Goal: Obtain resource: Download file/media

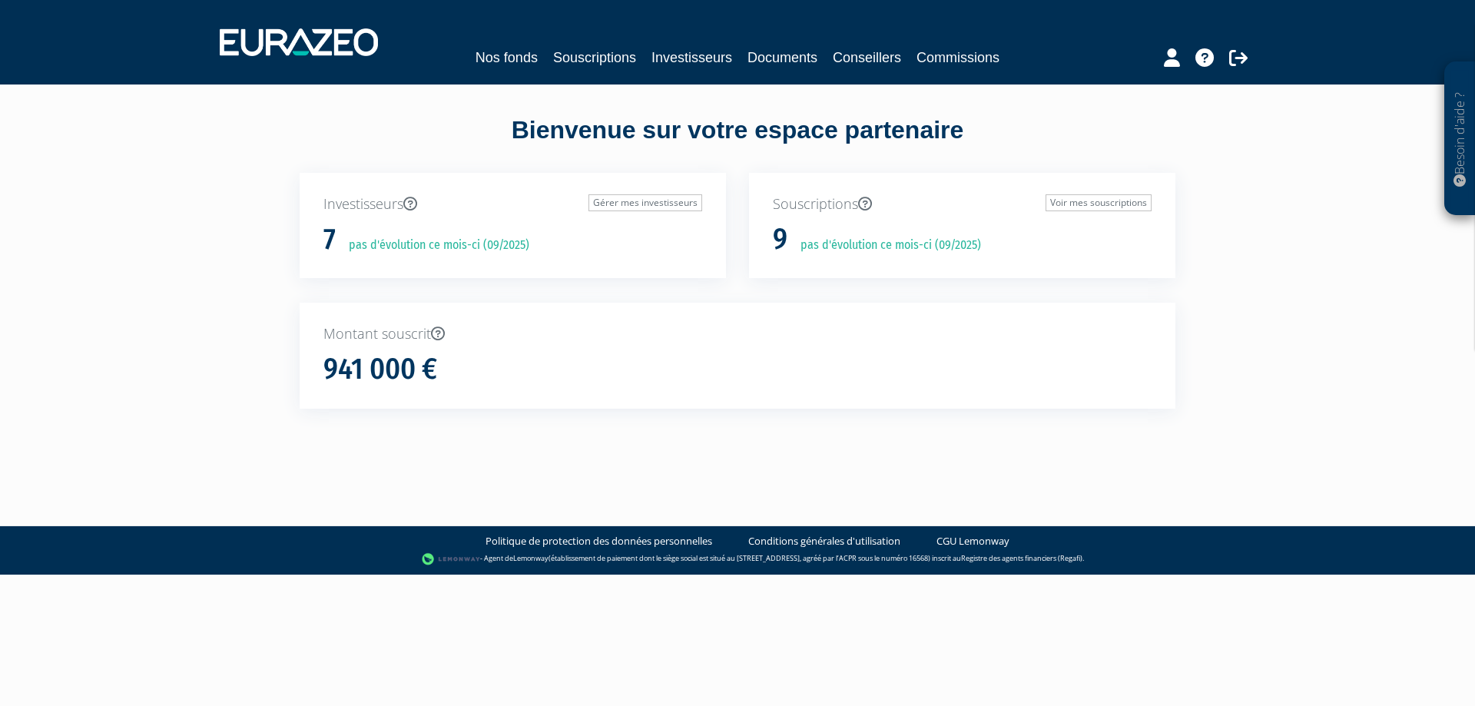
click at [1259, 473] on body "Besoin d'aide ? × J'ai besoin d'aide Si vous avez une question à propos du fonc…" at bounding box center [737, 287] width 1475 height 574
click at [524, 52] on link "Nos fonds" at bounding box center [506, 58] width 62 height 22
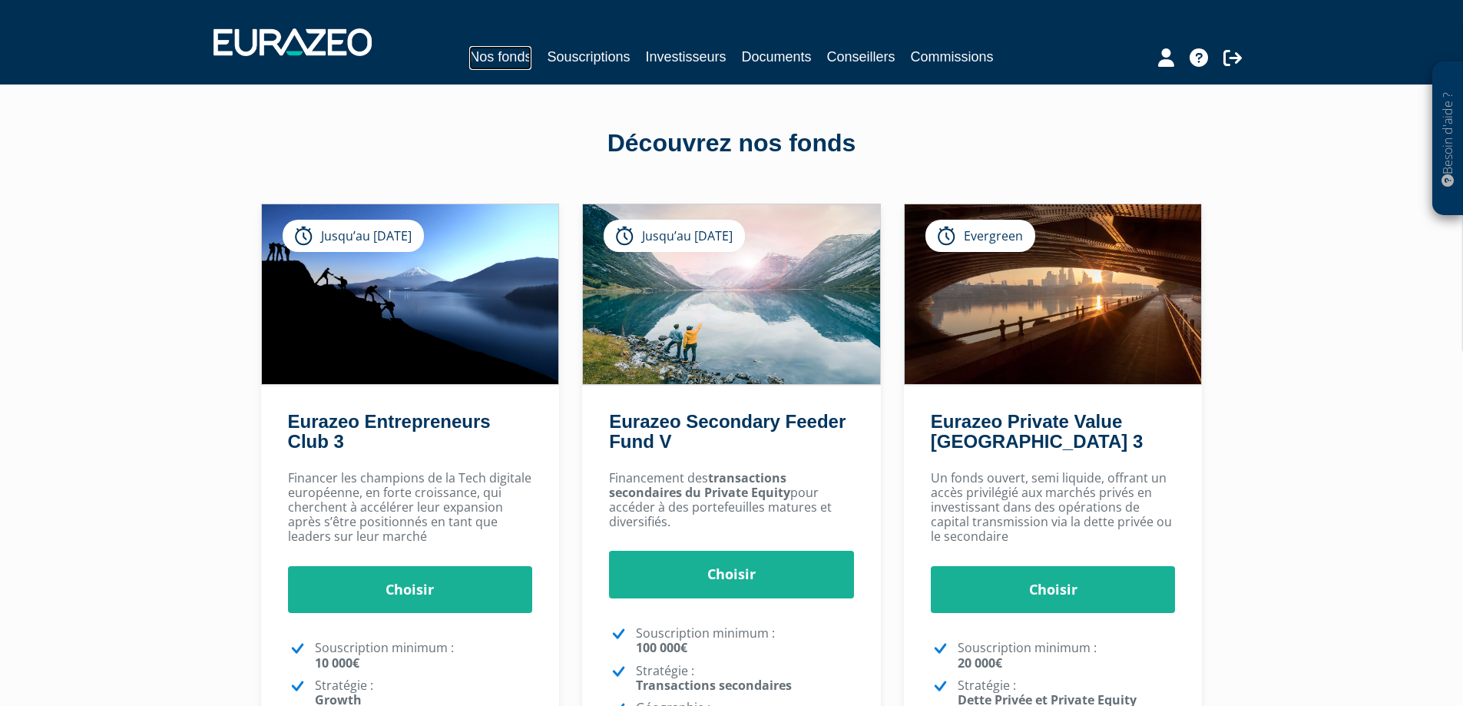
click at [495, 55] on link "Nos fonds" at bounding box center [500, 58] width 62 height 24
click at [778, 61] on link "Documents" at bounding box center [777, 57] width 70 height 22
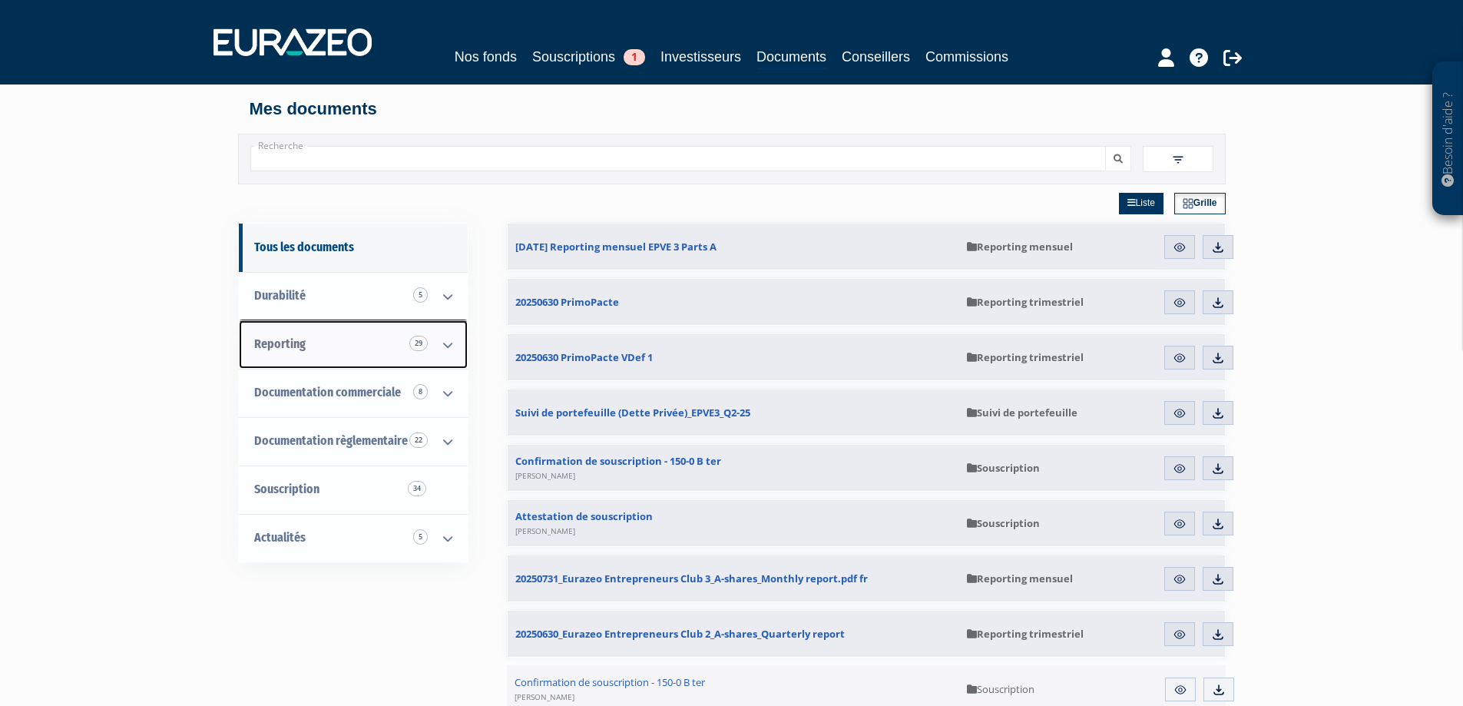
click at [449, 343] on icon at bounding box center [448, 345] width 40 height 48
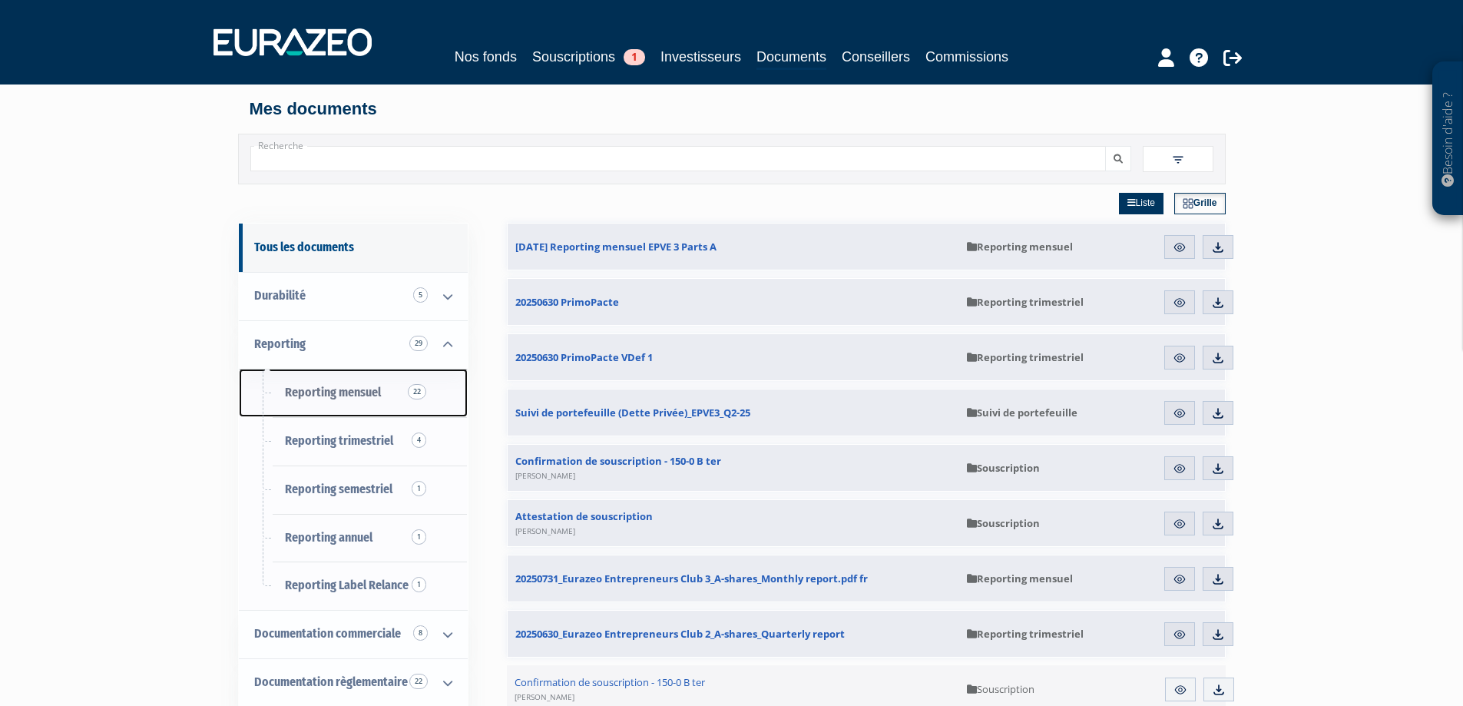
click at [370, 390] on span "Reporting mensuel 22" at bounding box center [333, 392] width 96 height 15
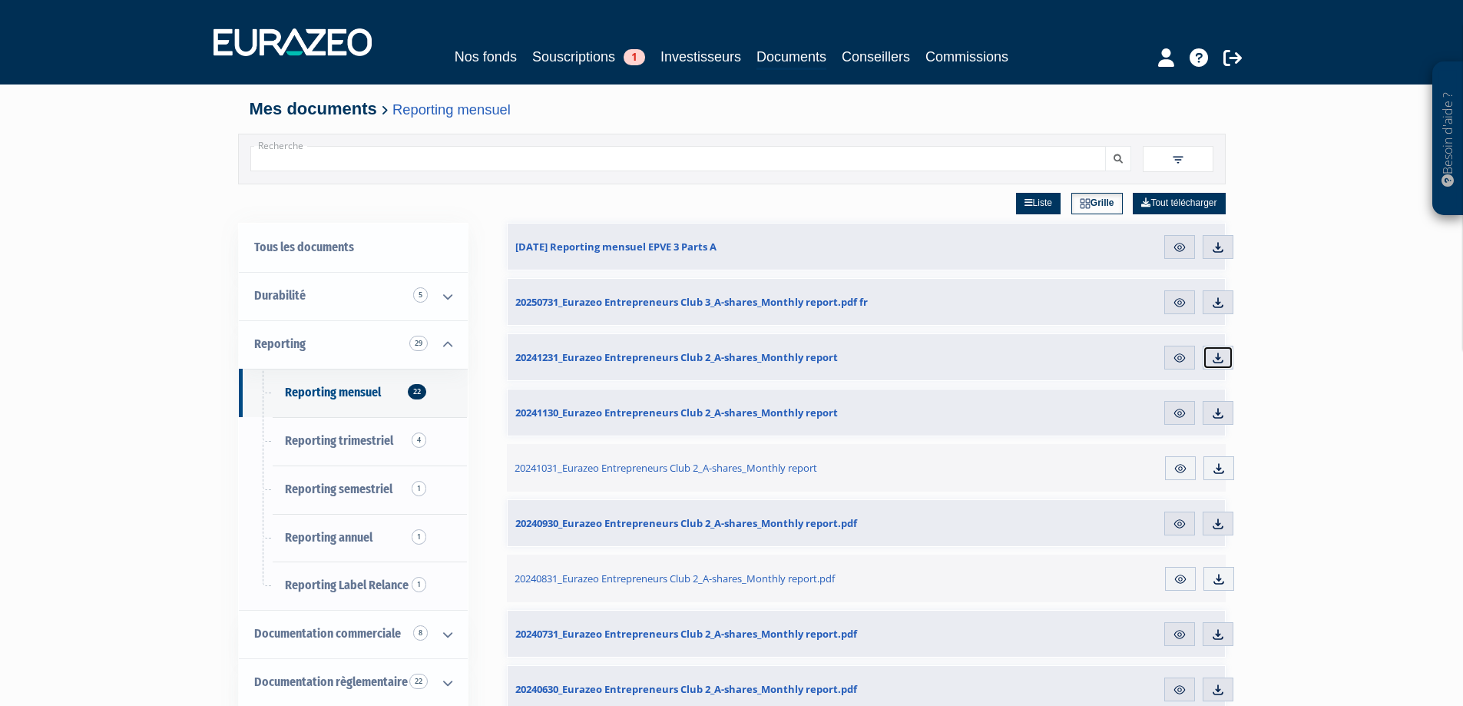
click at [1222, 361] on img at bounding box center [1218, 358] width 14 height 14
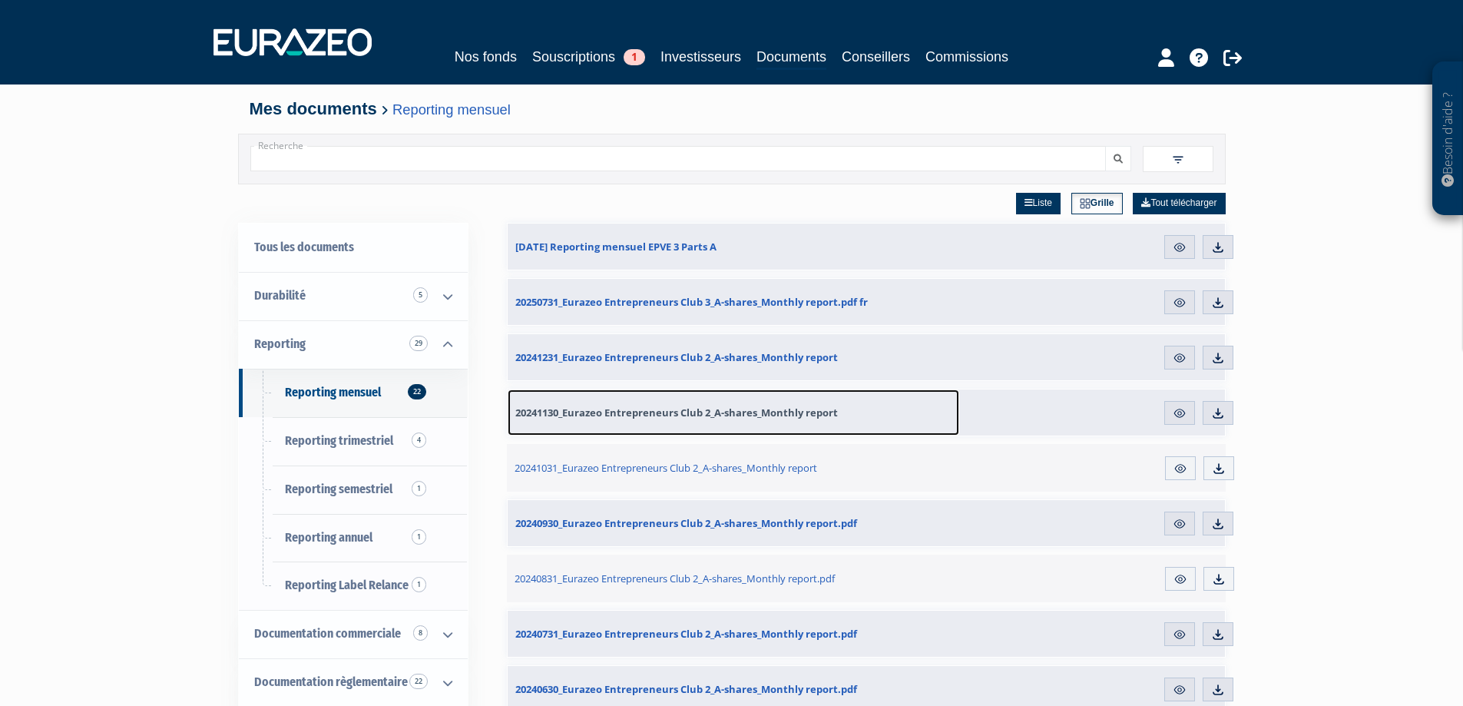
click at [785, 411] on span "20241130_Eurazeo Entrepreneurs Club 2_A-shares_Monthly report" at bounding box center [676, 413] width 323 height 14
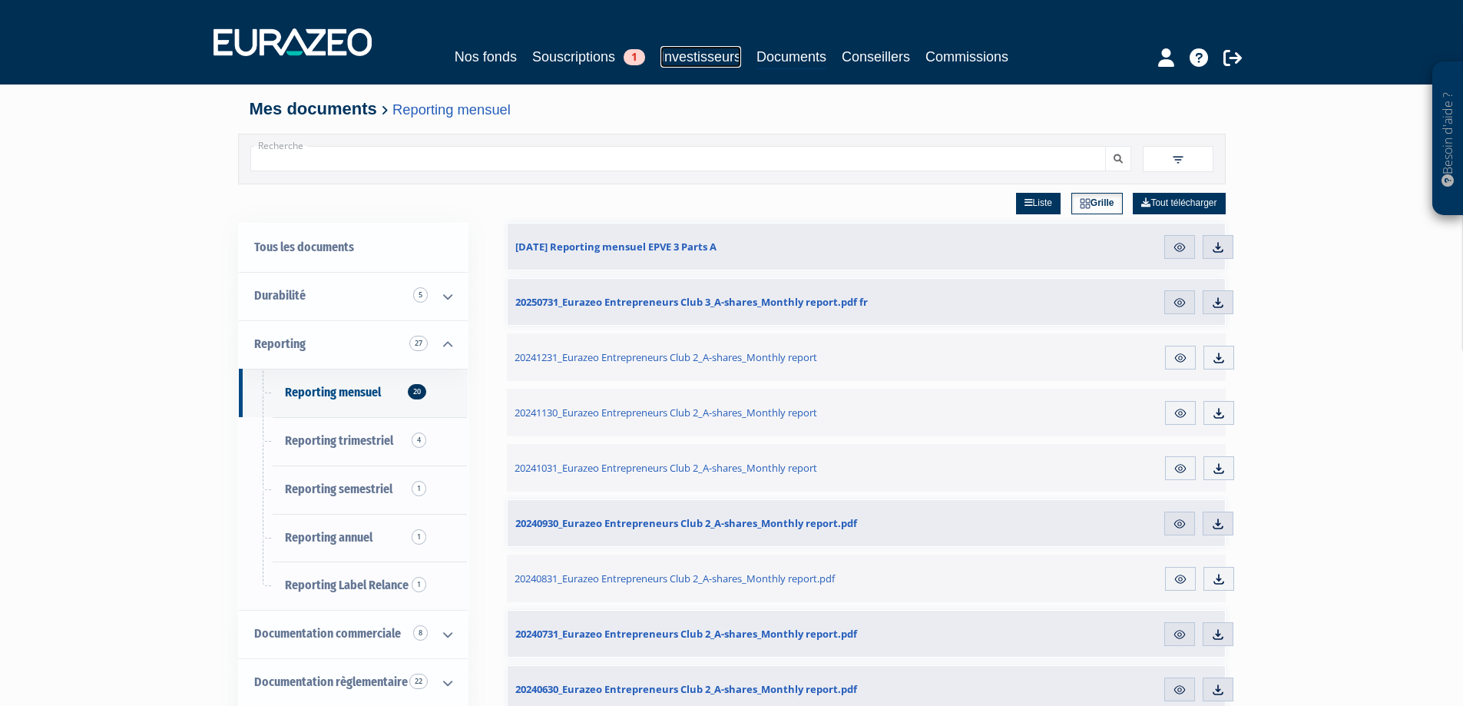
click at [717, 55] on link "Investisseurs" at bounding box center [701, 57] width 81 height 22
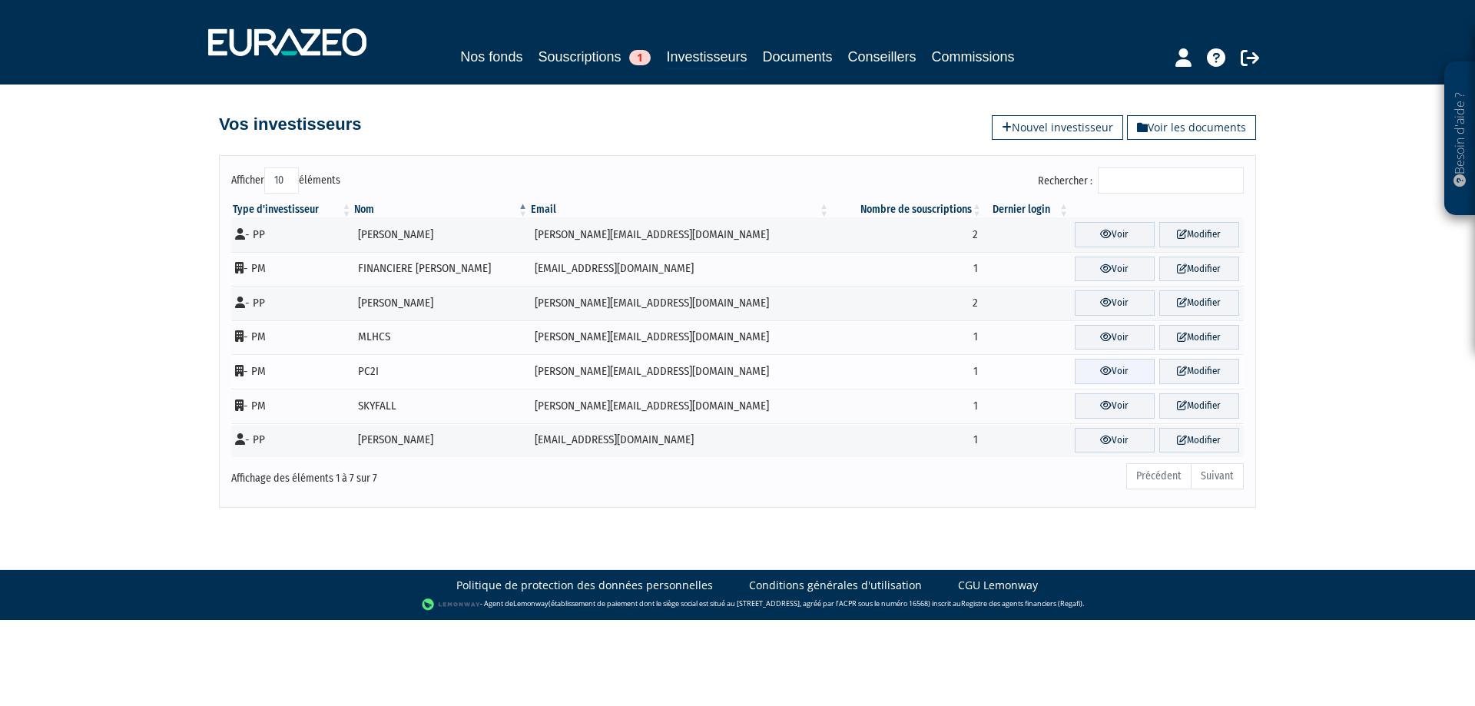
click at [1098, 366] on link "Voir" at bounding box center [1114, 371] width 80 height 25
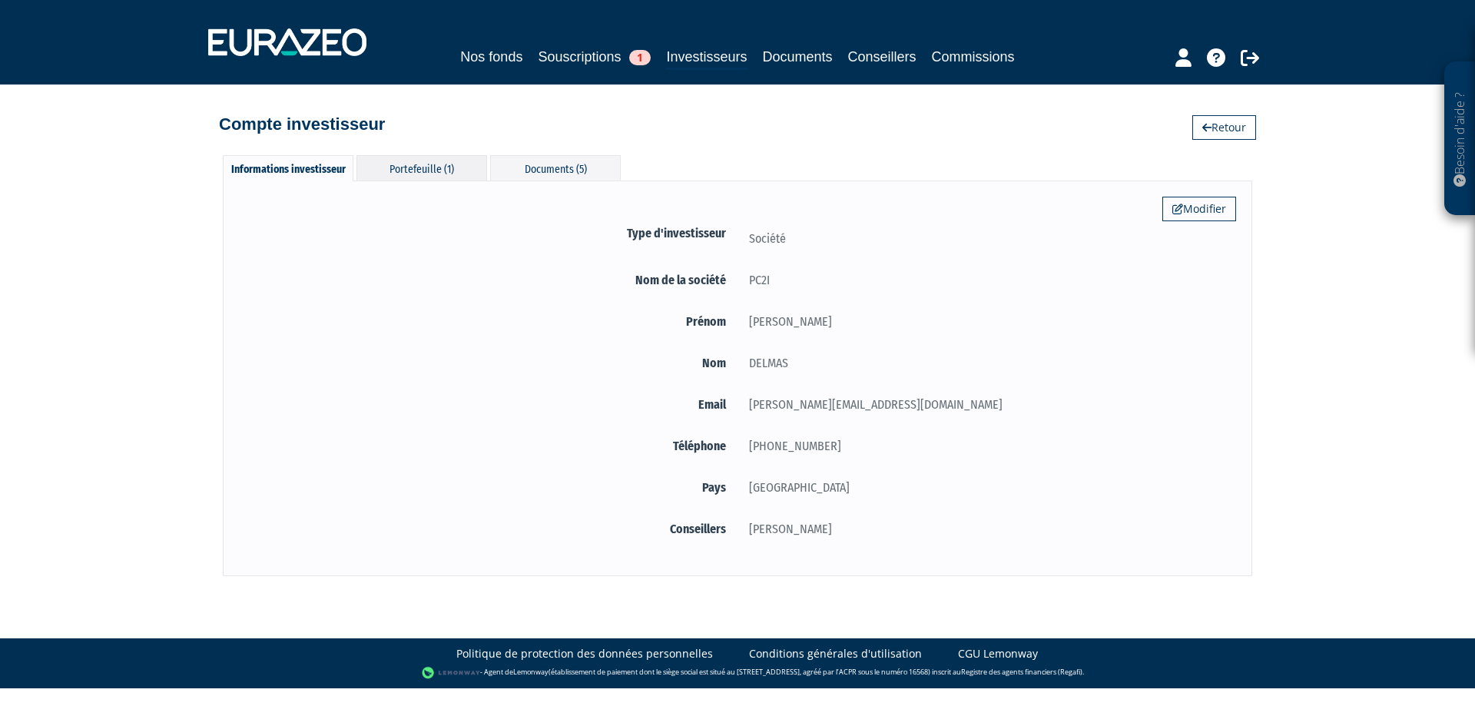
click at [426, 169] on div "Portefeuille (1)" at bounding box center [421, 167] width 131 height 25
